Goal: Task Accomplishment & Management: Manage account settings

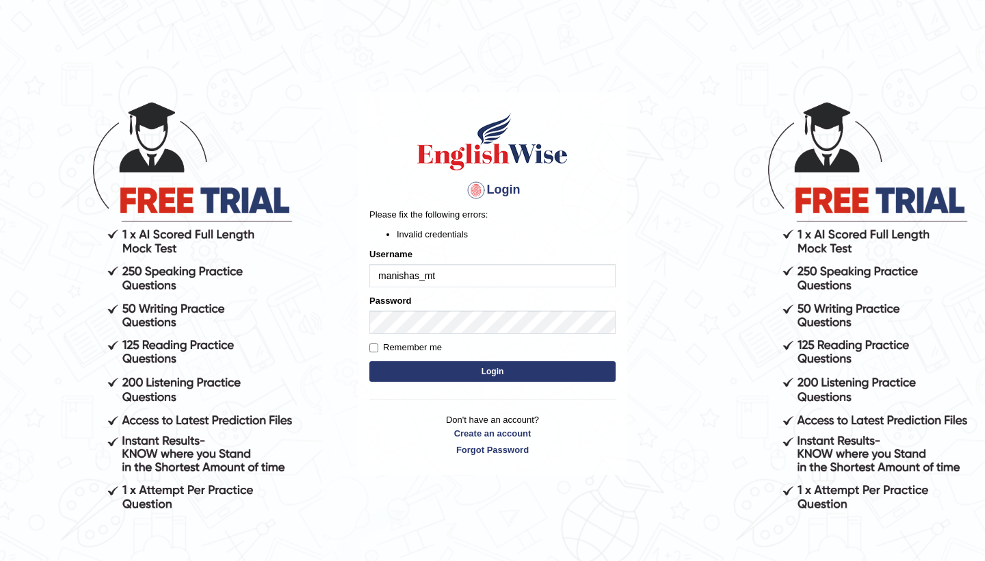
click at [581, 182] on h4 "Login" at bounding box center [492, 190] width 246 height 22
